Goal: Task Accomplishment & Management: Complete application form

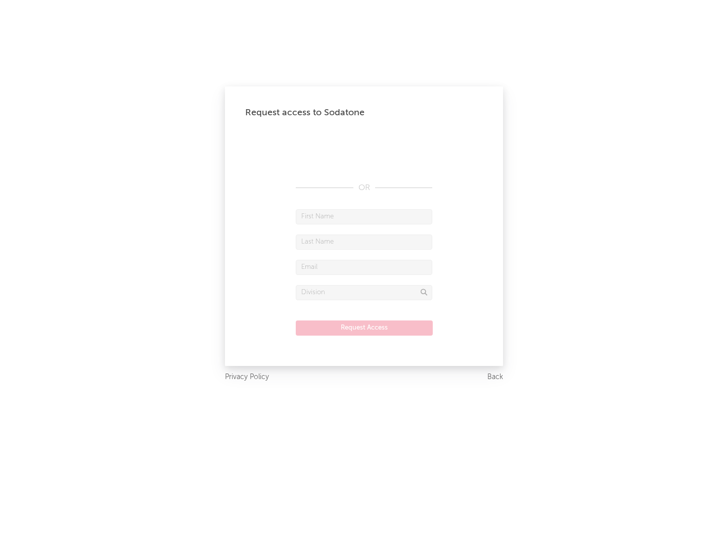
click at [364, 216] on input "text" at bounding box center [364, 216] width 137 height 15
type input "[PERSON_NAME]"
click at [364, 242] on input "text" at bounding box center [364, 242] width 137 height 15
type input "[PERSON_NAME]"
click at [364, 267] on input "text" at bounding box center [364, 267] width 137 height 15
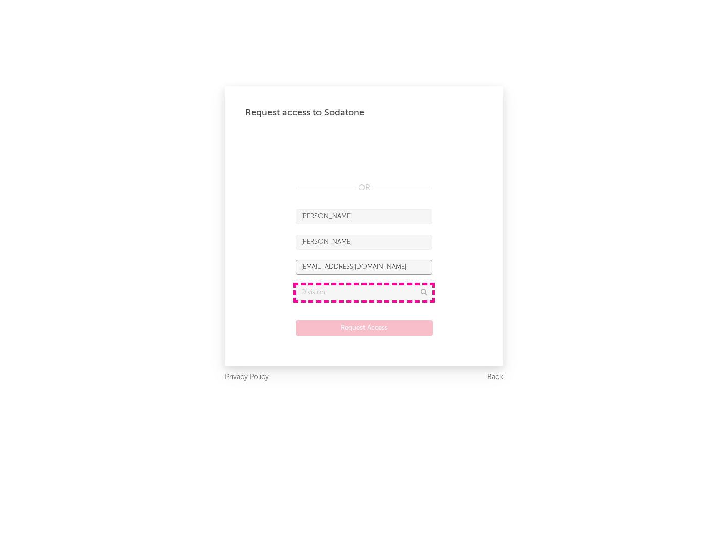
type input "[EMAIL_ADDRESS][DOMAIN_NAME]"
click at [364, 292] on input "text" at bounding box center [364, 292] width 137 height 15
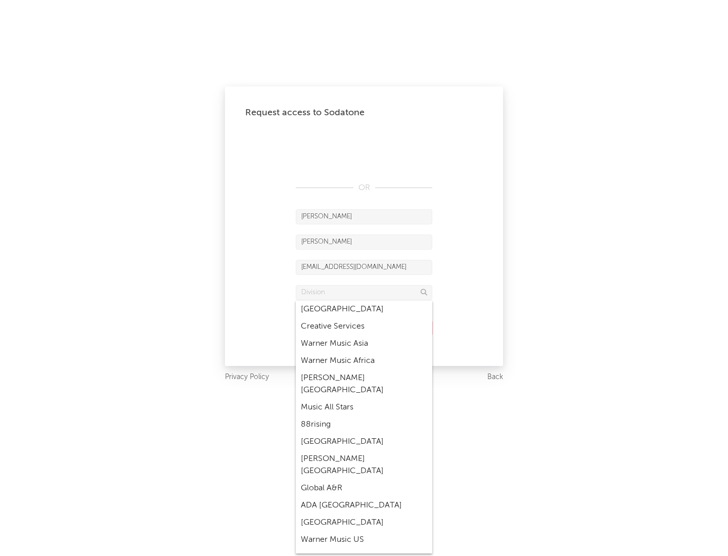
click at [364, 399] on div "Music All Stars" at bounding box center [364, 407] width 137 height 17
type input "Music All Stars"
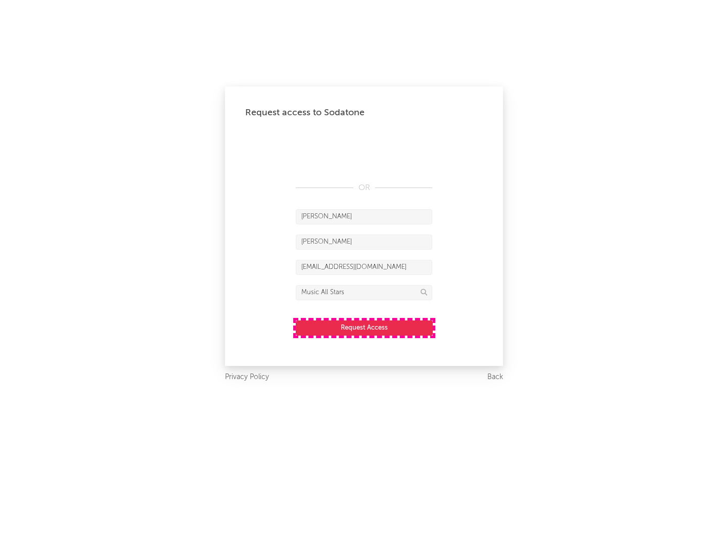
click at [364, 328] on button "Request Access" at bounding box center [364, 328] width 137 height 15
